Goal: Information Seeking & Learning: Learn about a topic

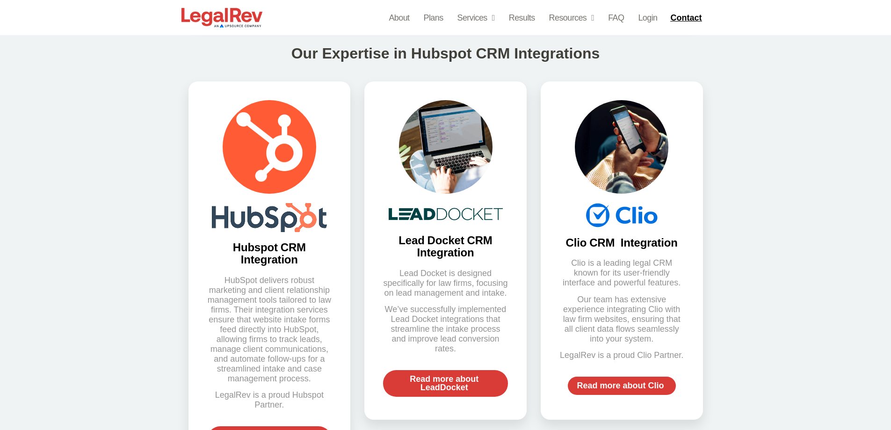
drag, startPoint x: 849, startPoint y: 154, endPoint x: 547, endPoint y: 27, distance: 327.7
click at [849, 155] on div "Our Expertise in Hubspot CRM Integrations Hubspot CRM Integration HubSpot deliv…" at bounding box center [445, 258] width 891 height 469
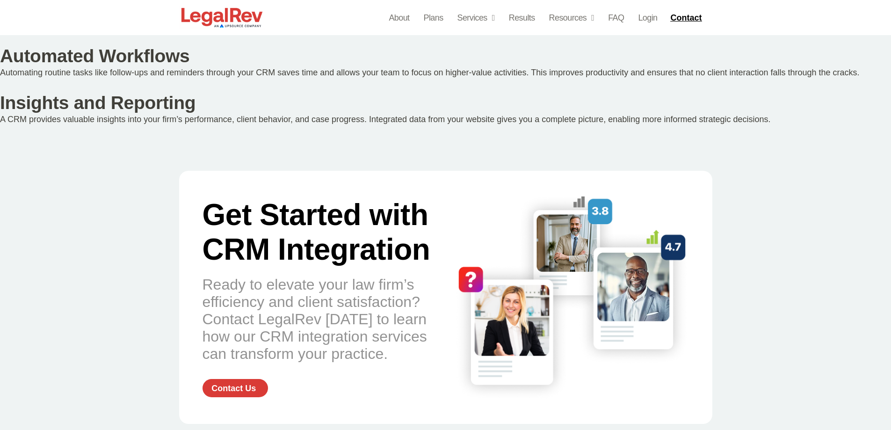
scroll to position [1449, 0]
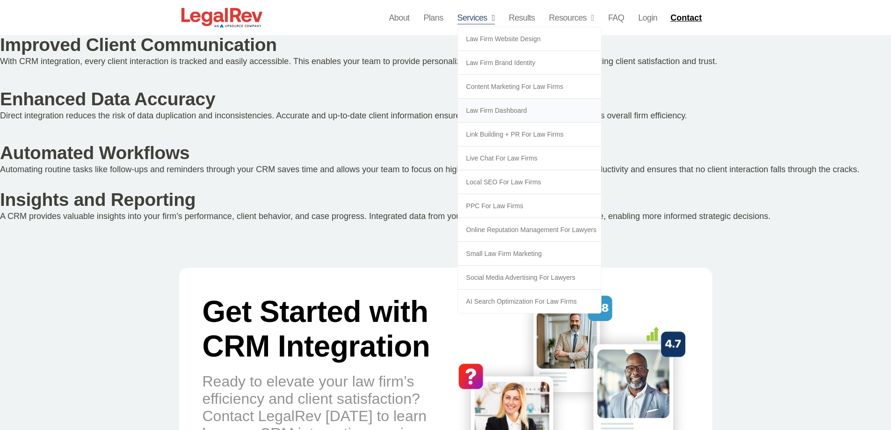
click at [491, 103] on link "Law Firm Dashboard" at bounding box center [530, 110] width 144 height 23
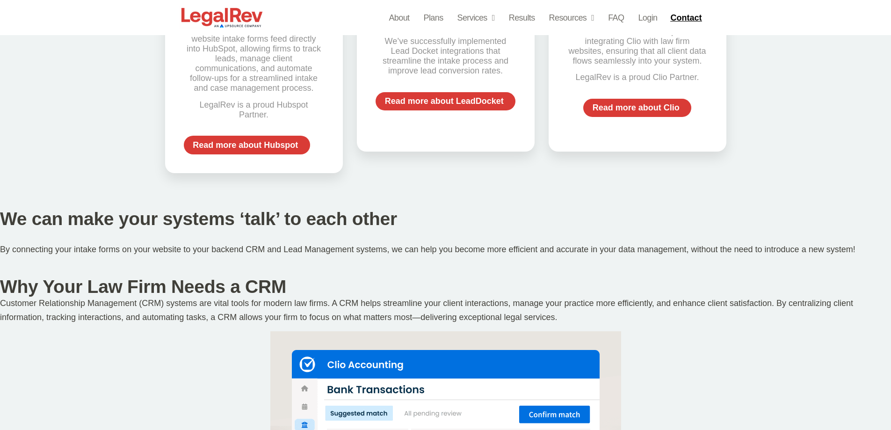
scroll to position [0, 0]
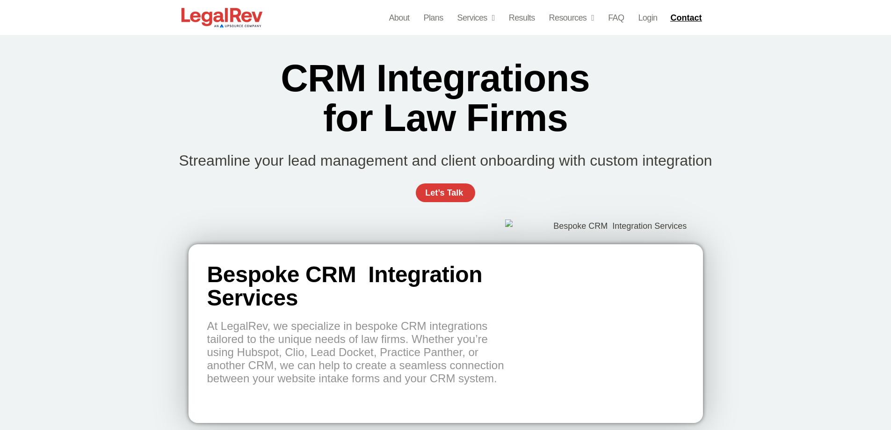
click at [758, 104] on div "CRM Integrations  for Law Firms Streamline your lead management and client onbo…" at bounding box center [445, 135] width 891 height 200
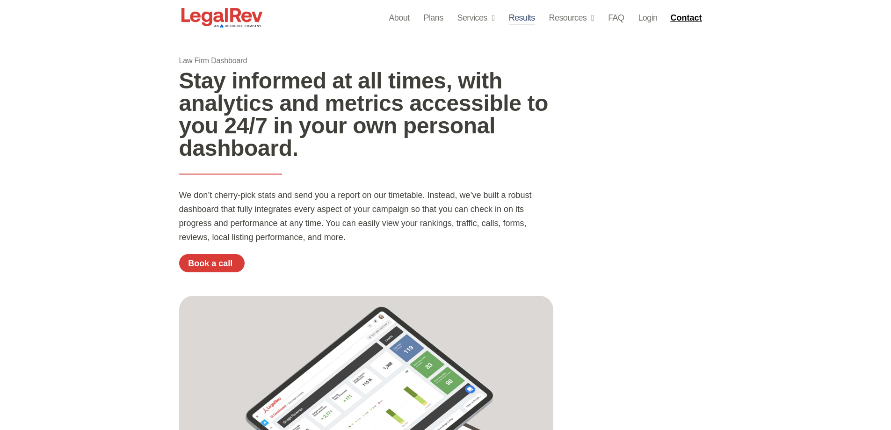
click at [526, 19] on link "Results" at bounding box center [522, 17] width 26 height 13
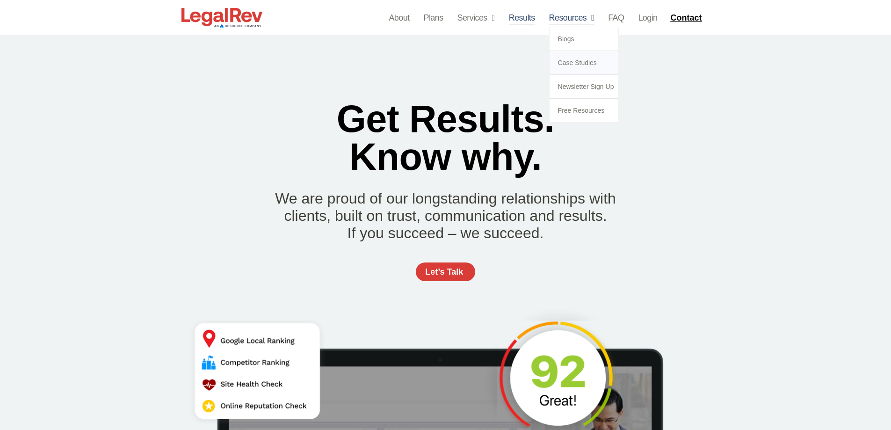
click at [571, 64] on link "Case Studies" at bounding box center [583, 62] width 69 height 23
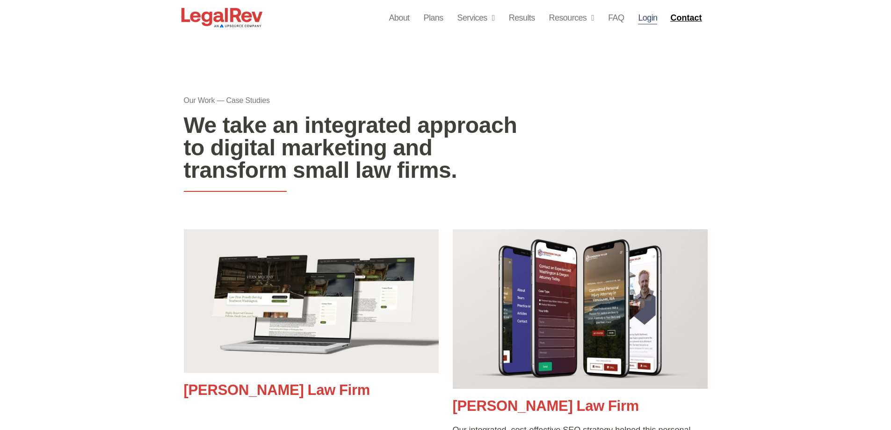
click at [652, 21] on link "Login" at bounding box center [647, 17] width 19 height 13
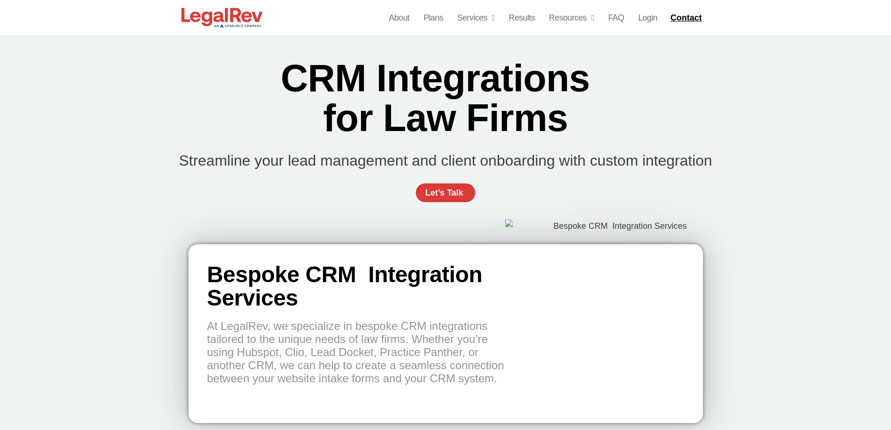
click at [206, 15] on img at bounding box center [222, 18] width 86 height 24
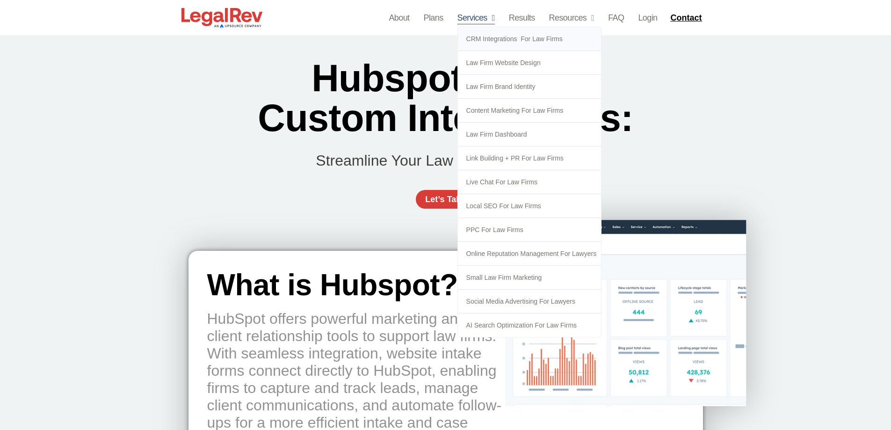
click at [498, 37] on link "CRM Integrations  for Law Firms" at bounding box center [530, 38] width 144 height 23
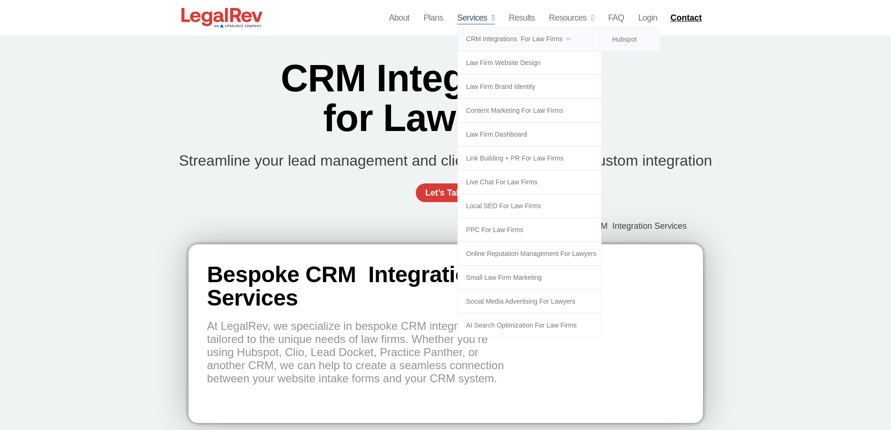
click at [641, 37] on link "Hubspot" at bounding box center [630, 39] width 60 height 23
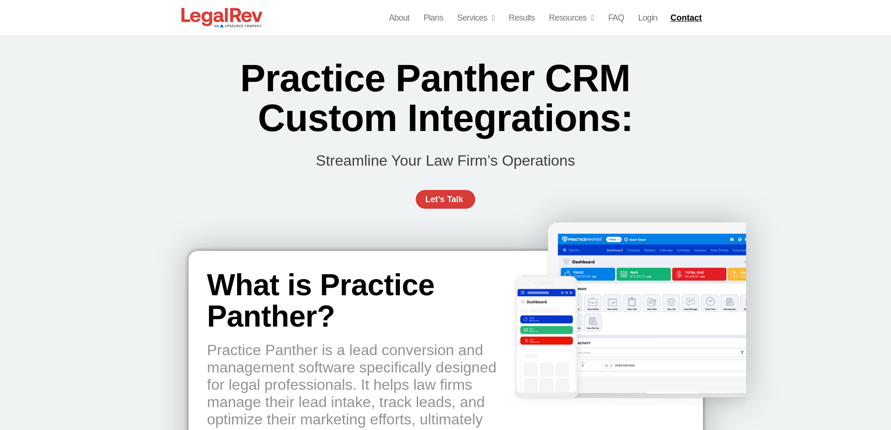
click at [582, 129] on h2 "Practice Panther CRM  Custom Integrations:" at bounding box center [445, 97] width 533 height 79
click at [503, 131] on h2 "Practice Panther CRM  Custom Integrations:" at bounding box center [445, 97] width 533 height 79
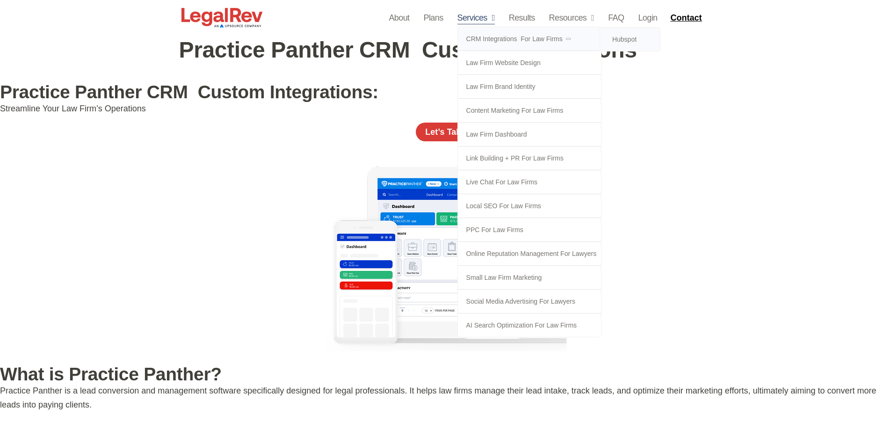
click at [631, 35] on link "Hubspot" at bounding box center [630, 39] width 60 height 23
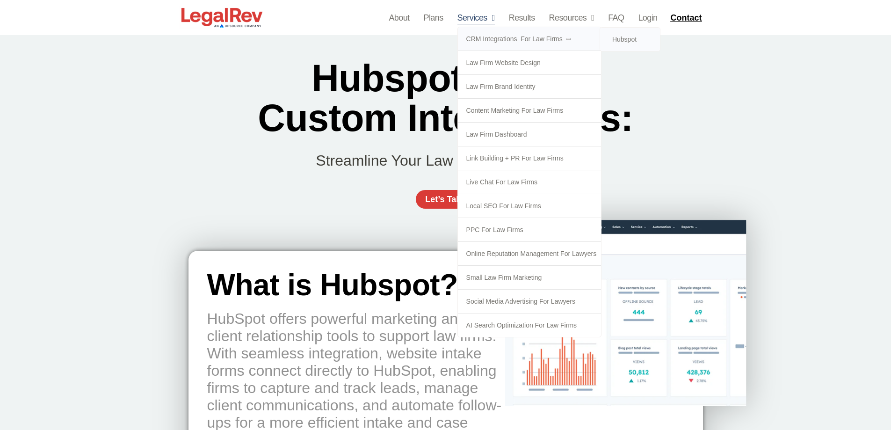
click at [488, 38] on link "CRM Integrations  for Law Firms" at bounding box center [530, 38] width 144 height 23
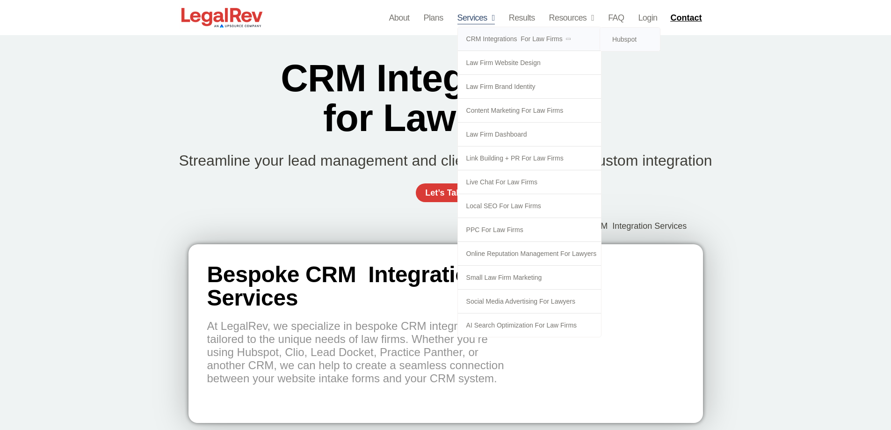
click at [617, 38] on link "Hubspot" at bounding box center [630, 39] width 60 height 23
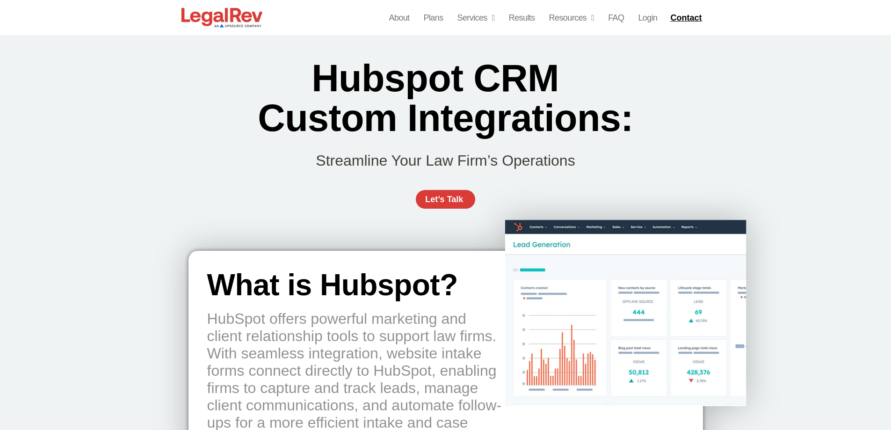
click at [660, 128] on div "Hubspot CRM  Custom Integrations: Streamline Your Law Firm’s Operations Let’s T…" at bounding box center [445, 138] width 533 height 206
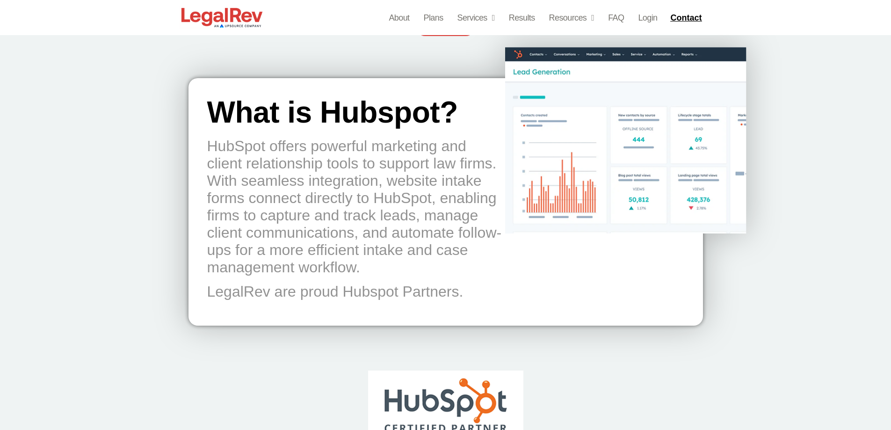
scroll to position [234, 0]
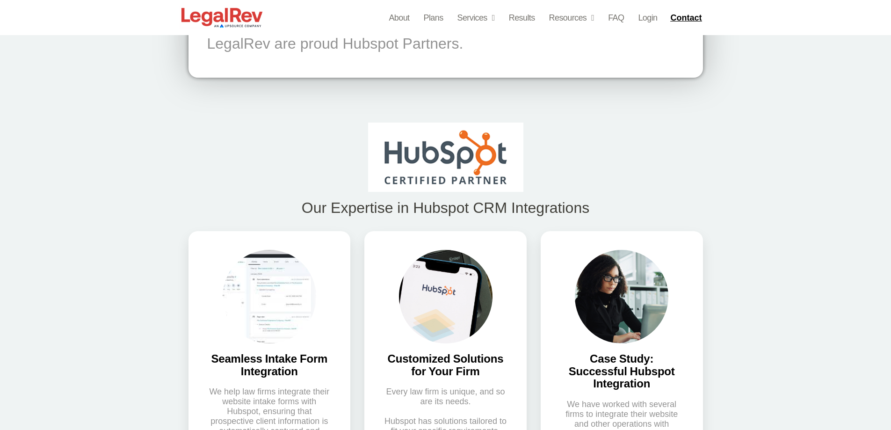
scroll to position [421, 0]
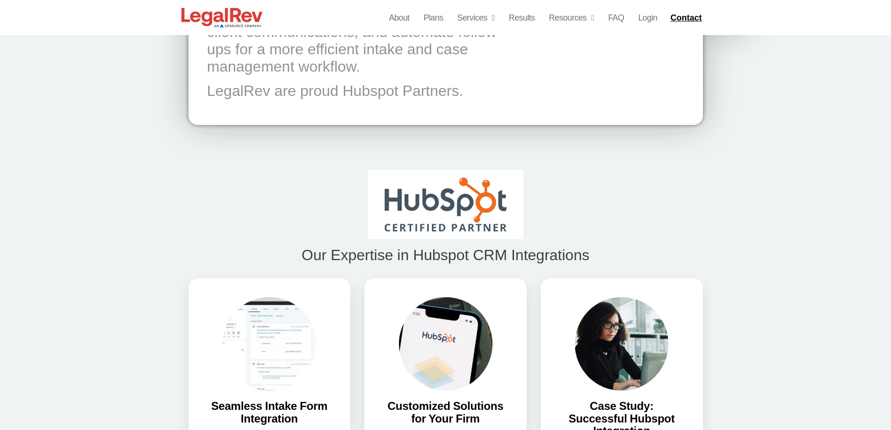
scroll to position [327, 0]
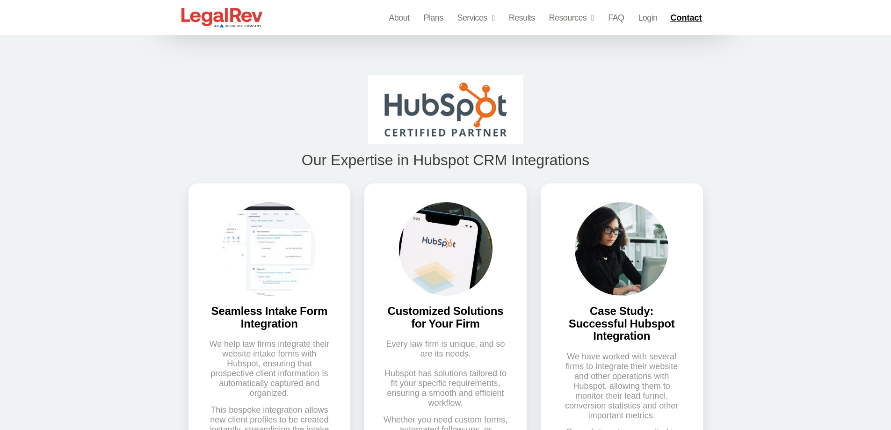
scroll to position [467, 0]
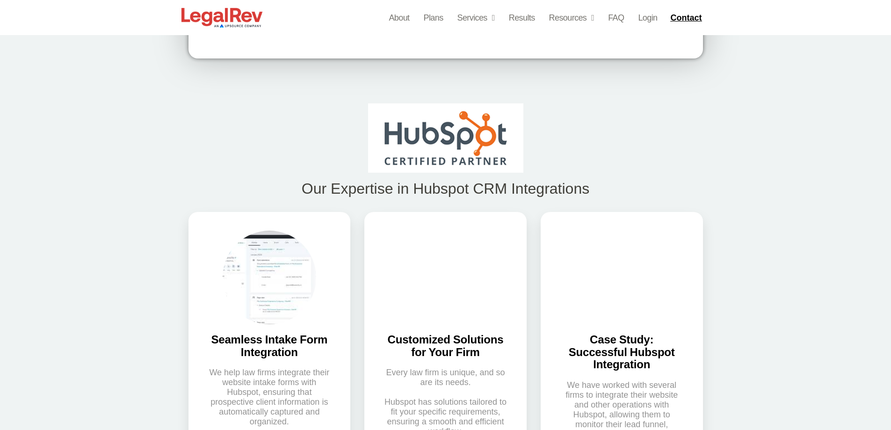
scroll to position [561, 0]
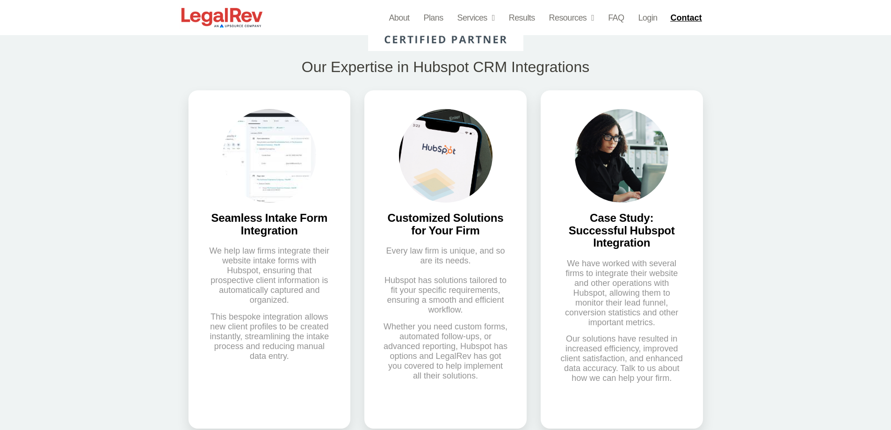
drag, startPoint x: 529, startPoint y: 352, endPoint x: 489, endPoint y: 366, distance: 42.1
click at [529, 351] on div "Customized Solutions for Your Firm Every law firm is unique, and so are its nee…" at bounding box center [445, 259] width 176 height 338
click at [529, 252] on div "Customized Solutions for Your Firm Every law firm is unique, and so are its nee…" at bounding box center [445, 259] width 176 height 338
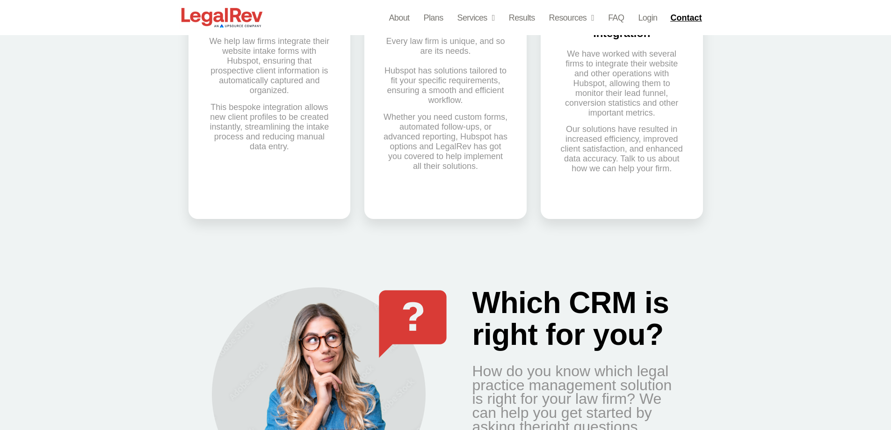
scroll to position [748, 0]
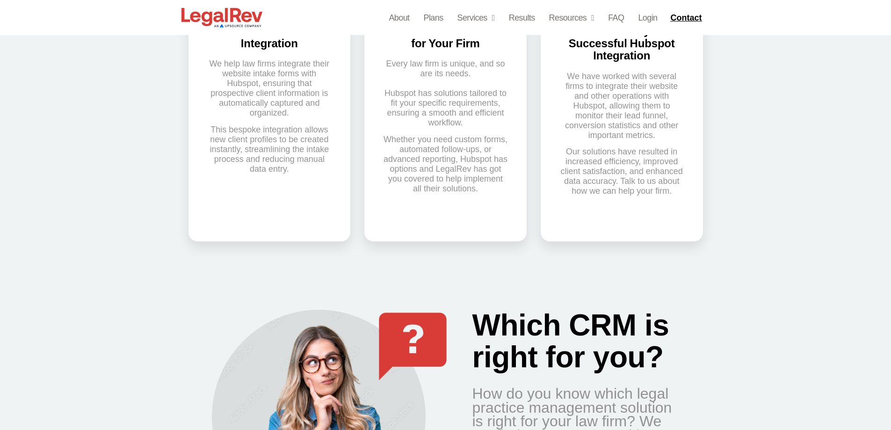
click at [793, 291] on div "Which CRM is right for you? How do you know which legal practice management sol…" at bounding box center [445, 405] width 891 height 283
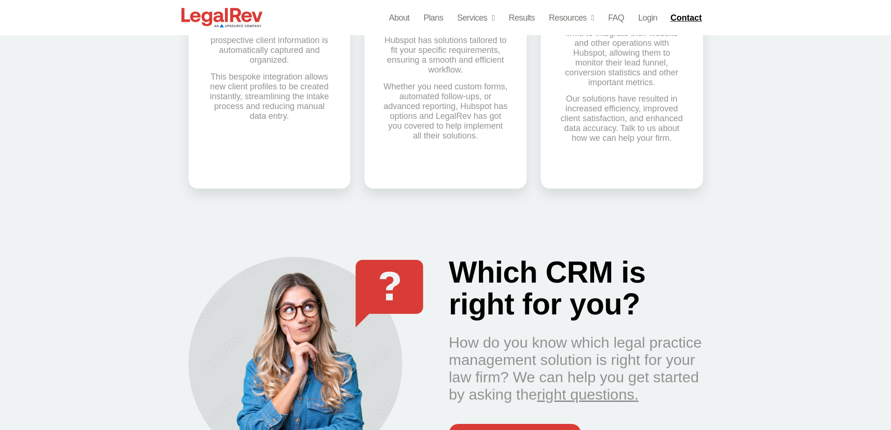
scroll to position [748, 0]
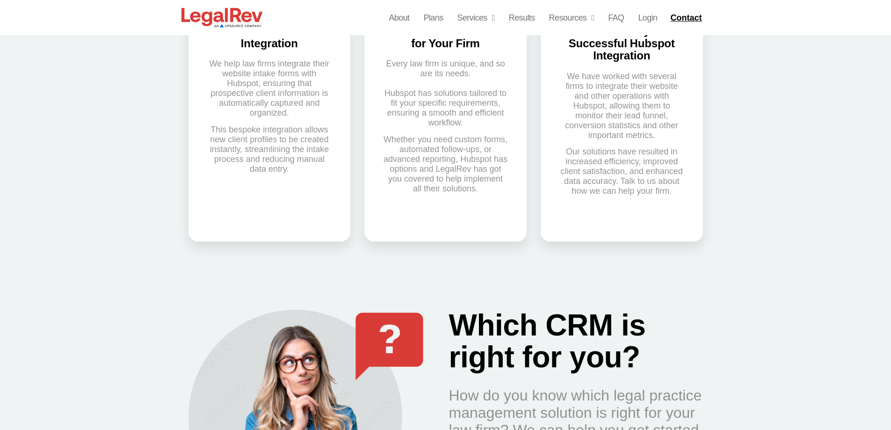
click at [529, 352] on h2 "Which CRM is right for you?" at bounding box center [576, 340] width 254 height 63
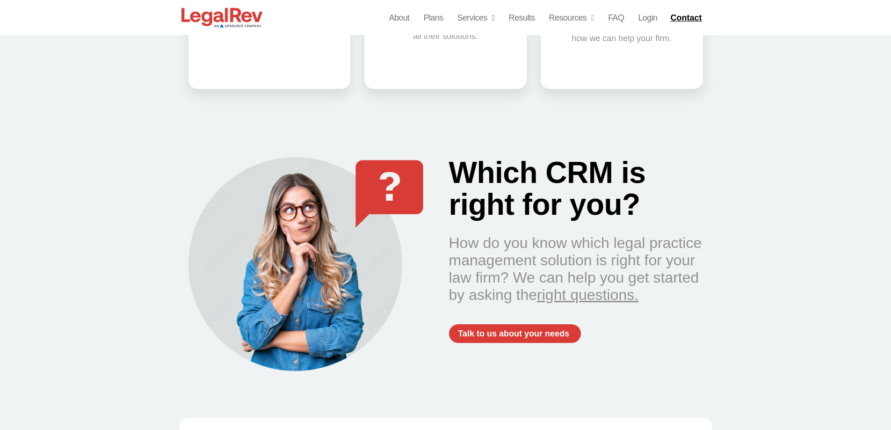
scroll to position [841, 0]
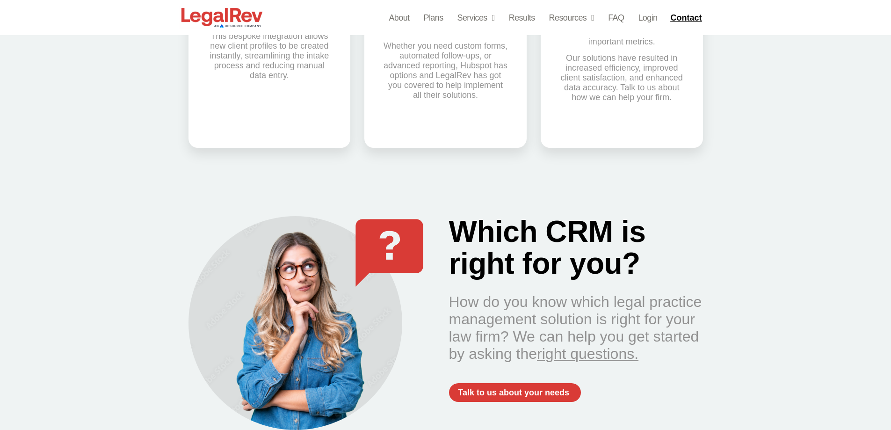
drag, startPoint x: 304, startPoint y: 325, endPoint x: 345, endPoint y: 327, distance: 41.2
click at [340, 319] on div at bounding box center [295, 323] width 214 height 214
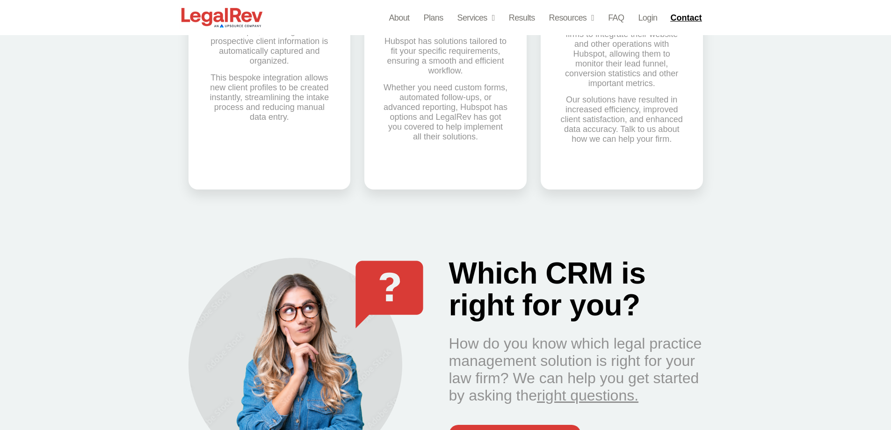
scroll to position [935, 0]
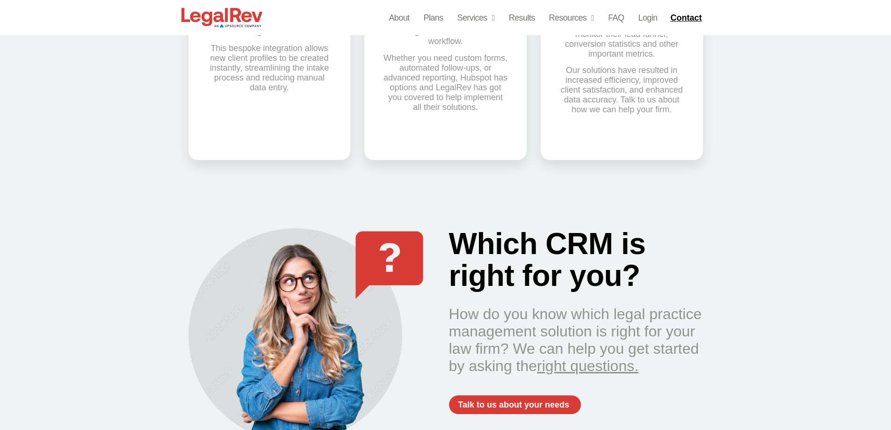
scroll to position [795, 0]
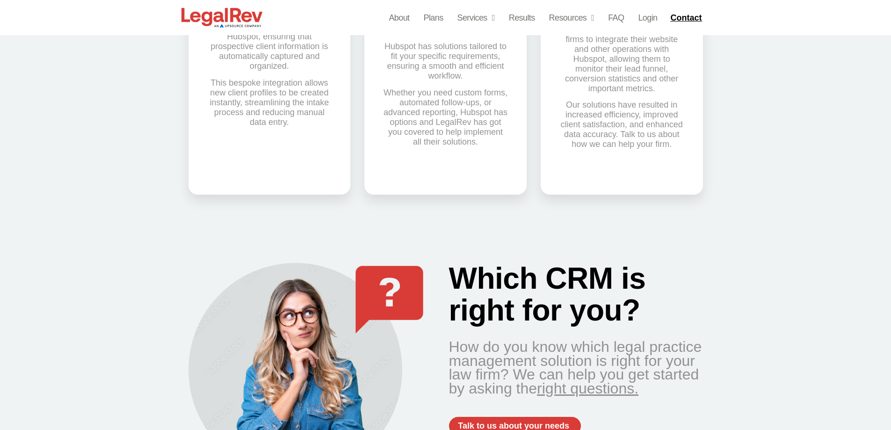
drag, startPoint x: 690, startPoint y: 329, endPoint x: 672, endPoint y: 329, distance: 18.7
click at [691, 340] on p "How do you know which legal practice management solution is right for your law …" at bounding box center [576, 368] width 254 height 56
click at [608, 343] on p "How do you know which legal practice management solution is right for your law …" at bounding box center [576, 368] width 254 height 56
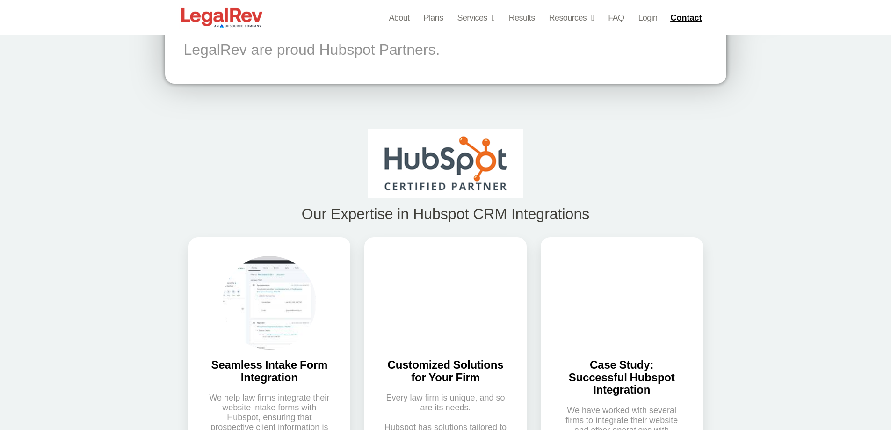
scroll to position [421, 0]
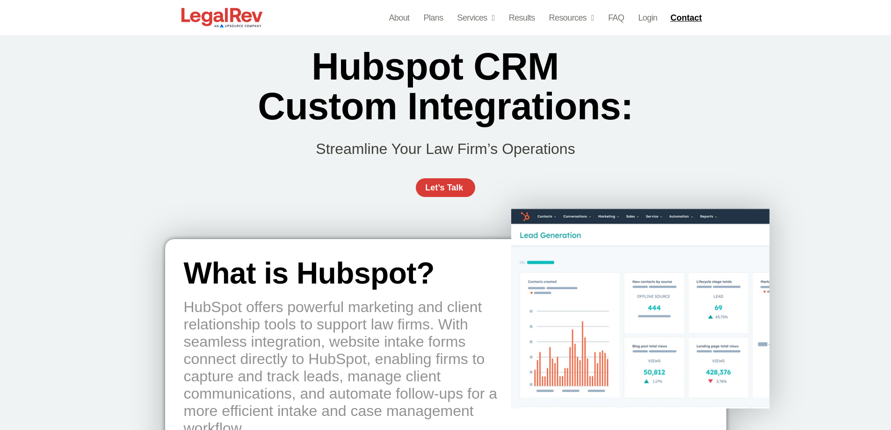
scroll to position [93, 0]
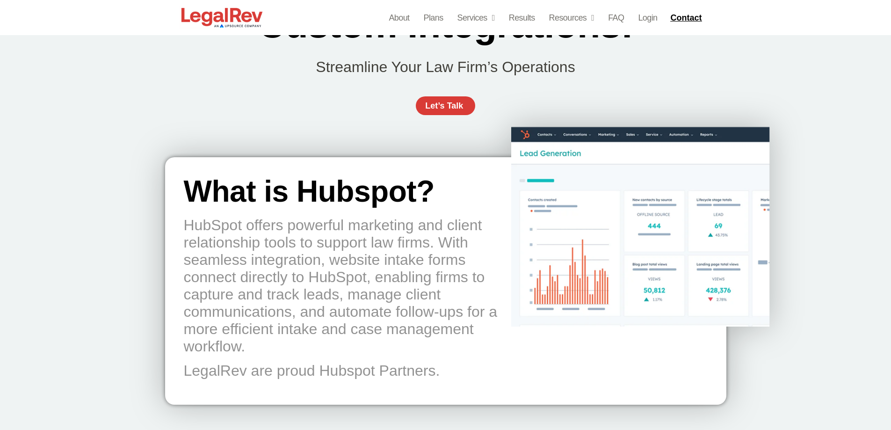
click at [372, 194] on h2 "What is Hubspot?" at bounding box center [347, 191] width 327 height 31
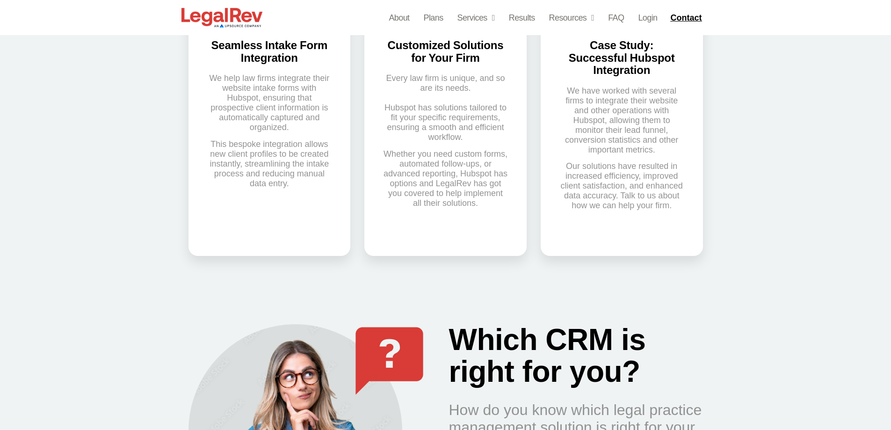
scroll to position [935, 0]
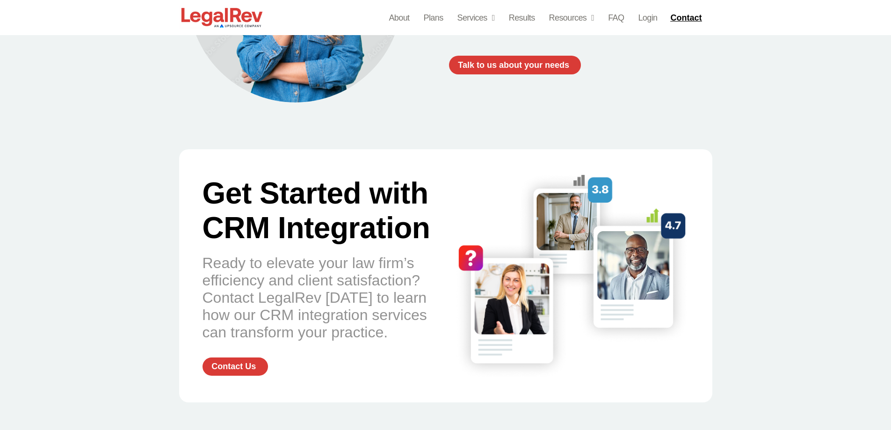
click at [351, 209] on h2 "Get Started with CRM Integration" at bounding box center [319, 210] width 234 height 69
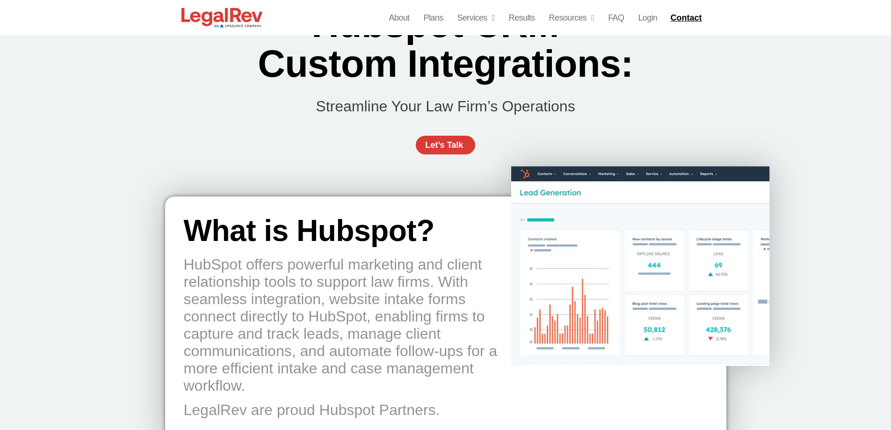
scroll to position [0, 0]
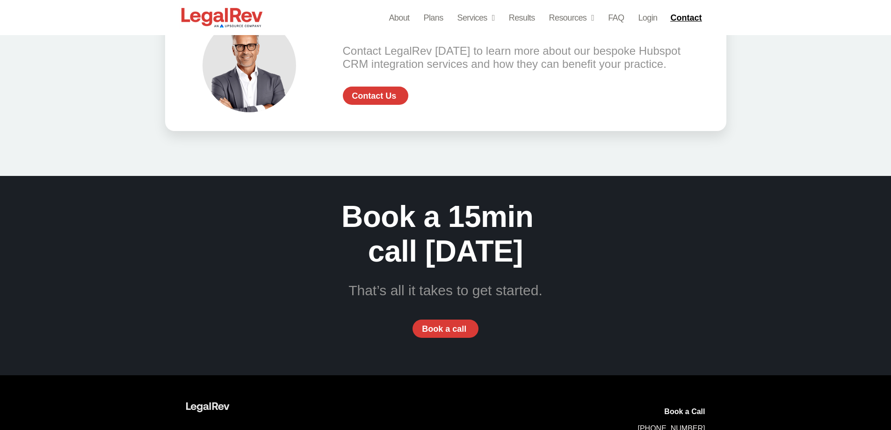
scroll to position [2102, 0]
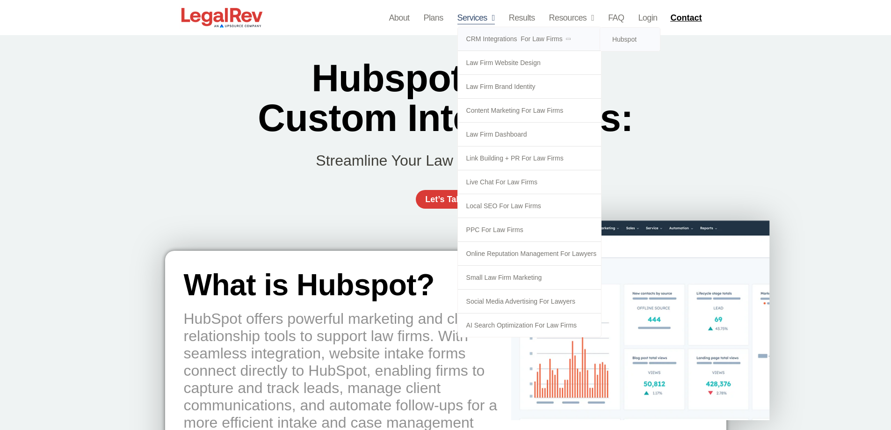
click at [502, 39] on link "CRM Integrations  for Law Firms" at bounding box center [530, 38] width 144 height 23
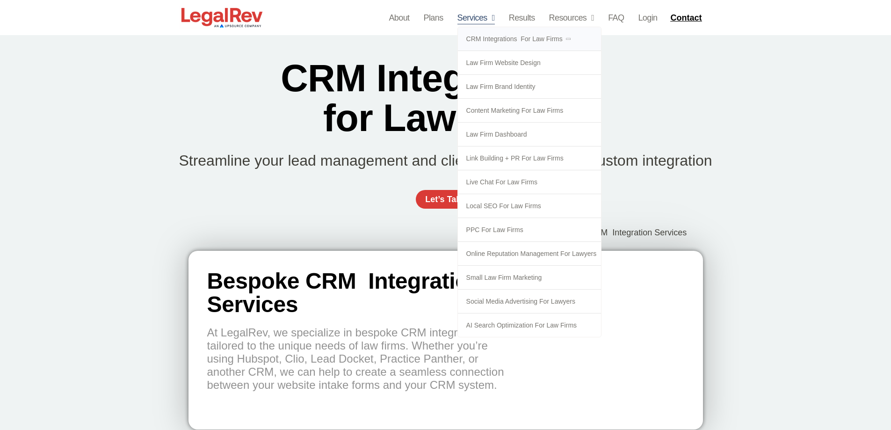
click at [488, 36] on link "CRM Integrations  for Law Firms" at bounding box center [530, 38] width 144 height 23
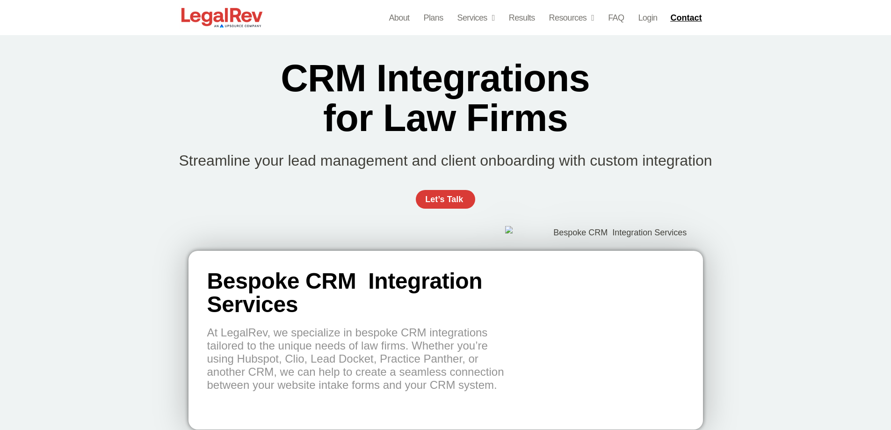
drag, startPoint x: 465, startPoint y: 58, endPoint x: 488, endPoint y: 40, distance: 29.6
click at [467, 58] on h2 "CRM Integrations  for Law Firms" at bounding box center [445, 97] width 376 height 79
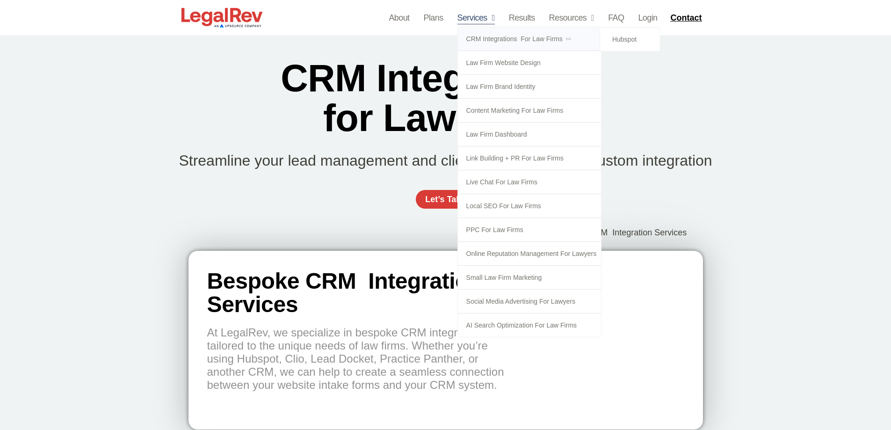
click at [493, 36] on link "CRM Integrations  for Law Firms" at bounding box center [530, 38] width 144 height 23
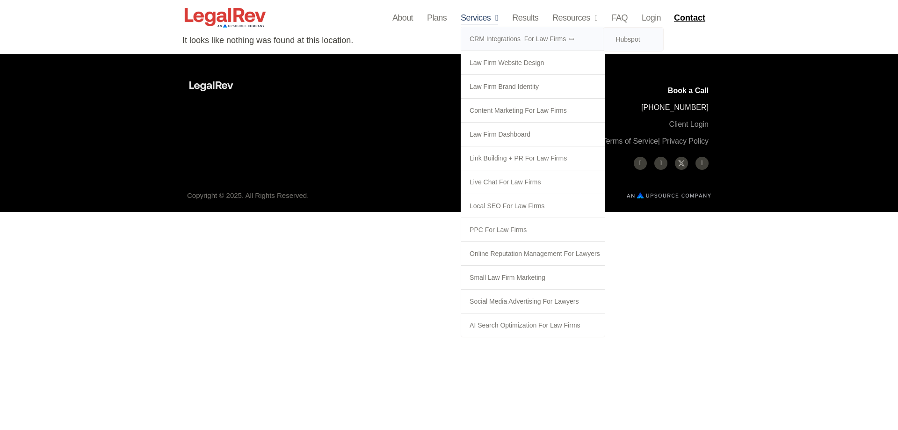
drag, startPoint x: 637, startPoint y: 38, endPoint x: 566, endPoint y: 0, distance: 81.2
click at [637, 38] on link "Hubspot" at bounding box center [633, 39] width 60 height 23
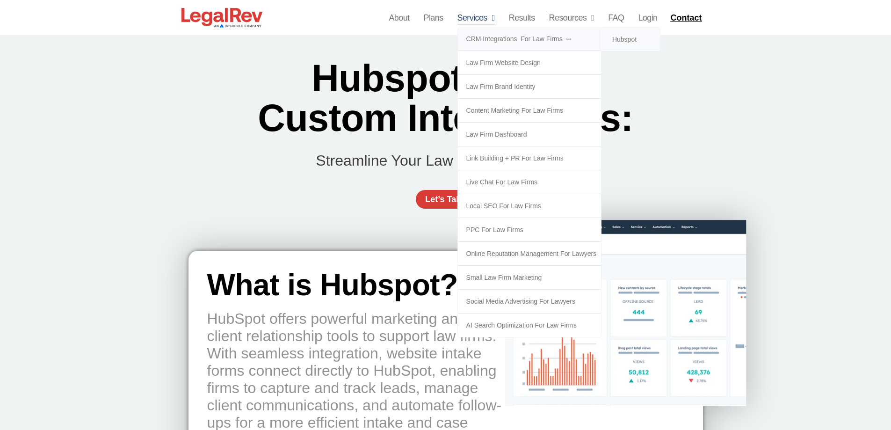
click at [489, 37] on link "CRM Integrations  for Law Firms" at bounding box center [530, 38] width 144 height 23
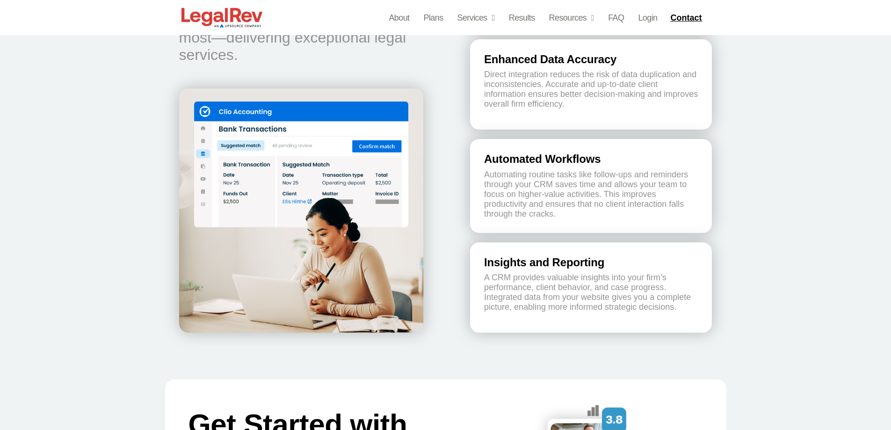
scroll to position [1534, 0]
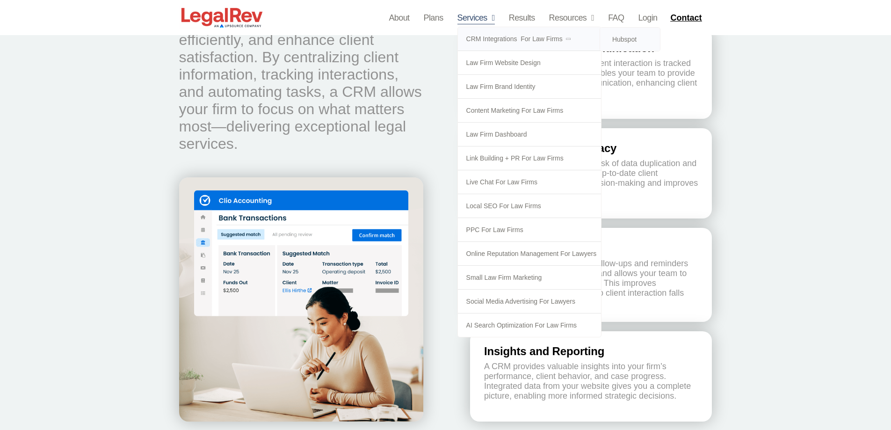
click at [627, 37] on link "Hubspot" at bounding box center [630, 39] width 60 height 23
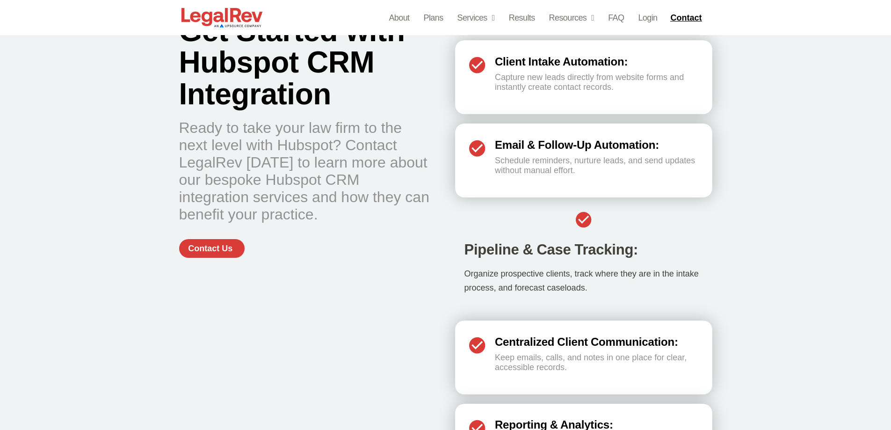
scroll to position [1589, 0]
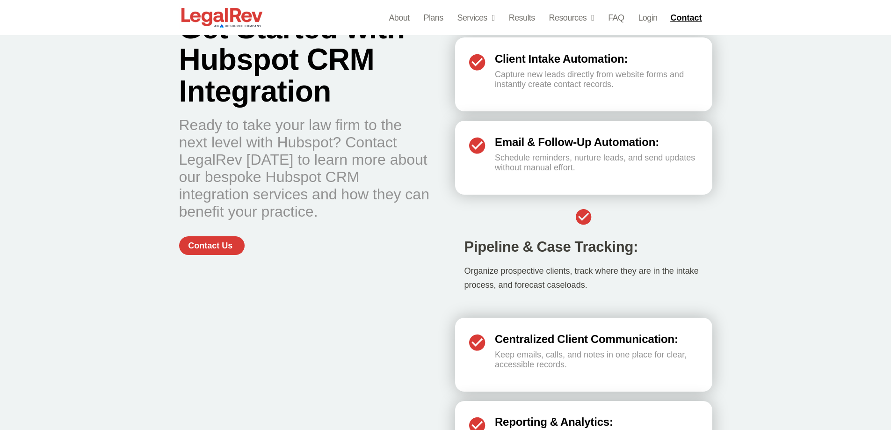
scroll to position [1589, 0]
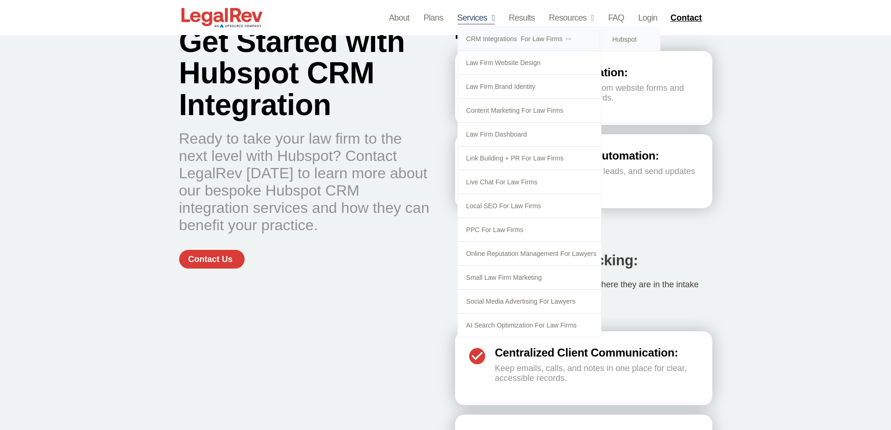
click at [480, 36] on link "CRM Integrations  for Law Firms" at bounding box center [530, 38] width 144 height 23
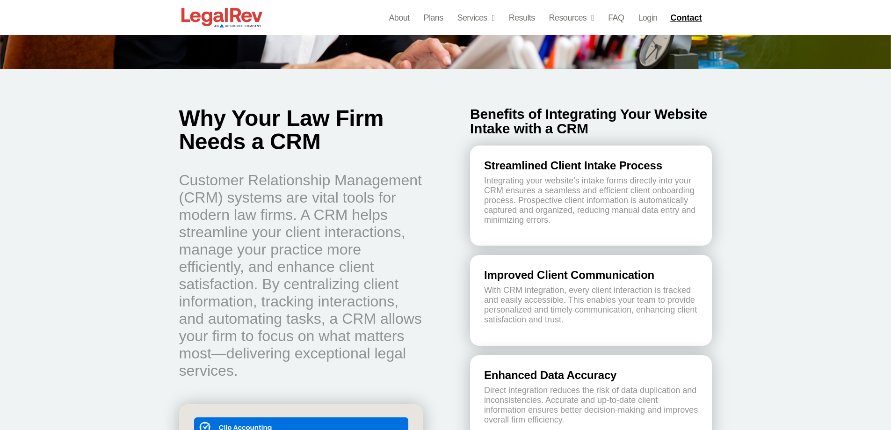
scroll to position [1262, 0]
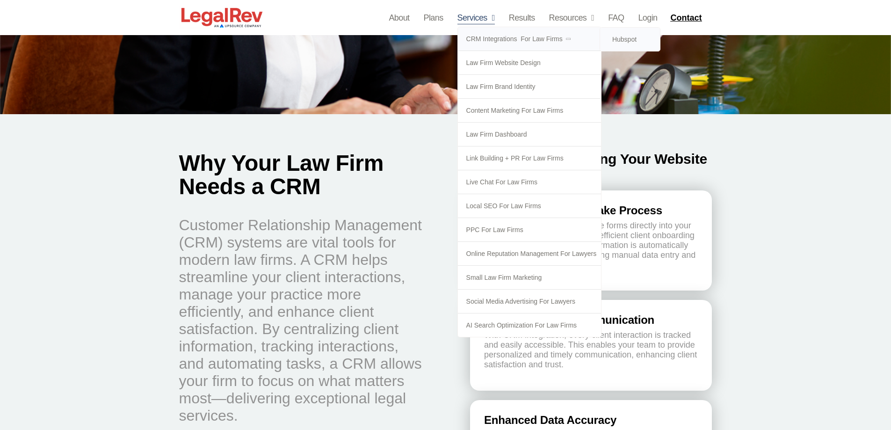
click at [618, 43] on link "Hubspot" at bounding box center [630, 39] width 60 height 23
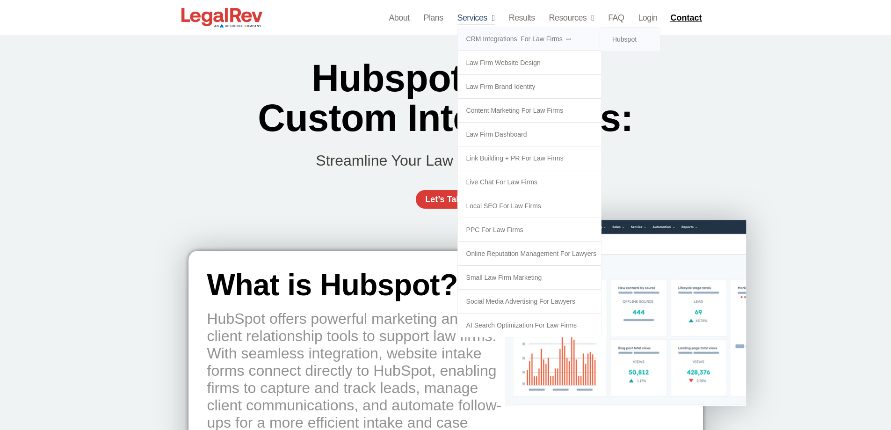
click at [616, 42] on link "Hubspot" at bounding box center [630, 39] width 60 height 23
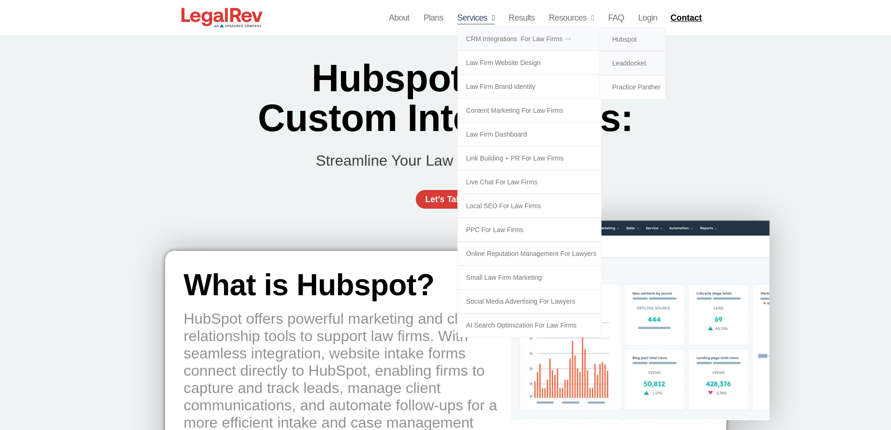
click at [632, 61] on link "Leaddocket" at bounding box center [632, 62] width 65 height 23
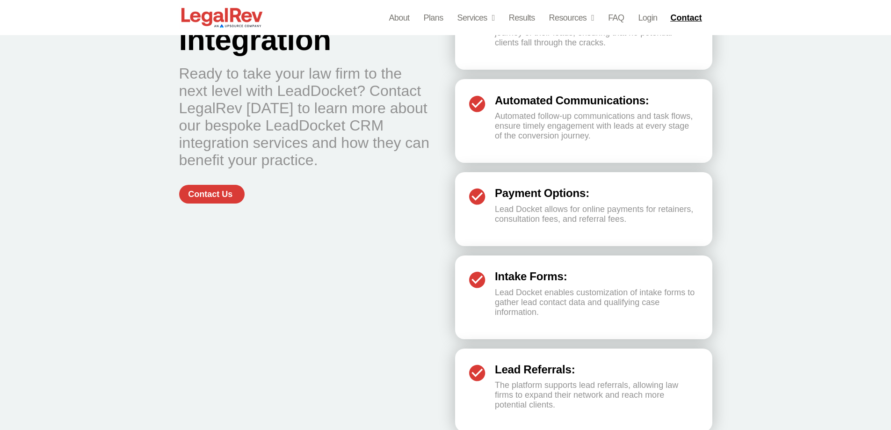
scroll to position [1730, 0]
